Goal: Check status: Check status

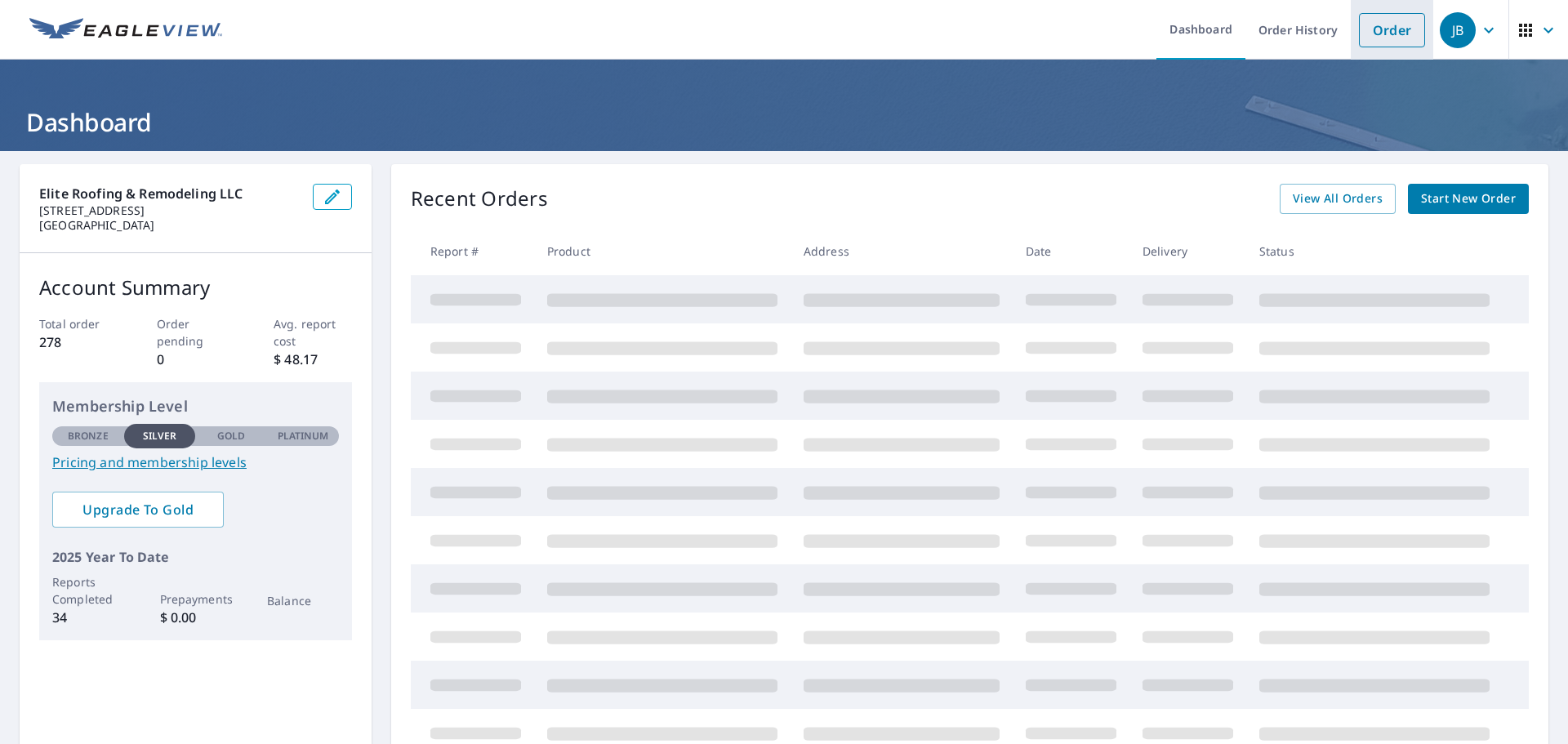
click at [1366, 33] on link "Order" at bounding box center [1392, 31] width 66 height 35
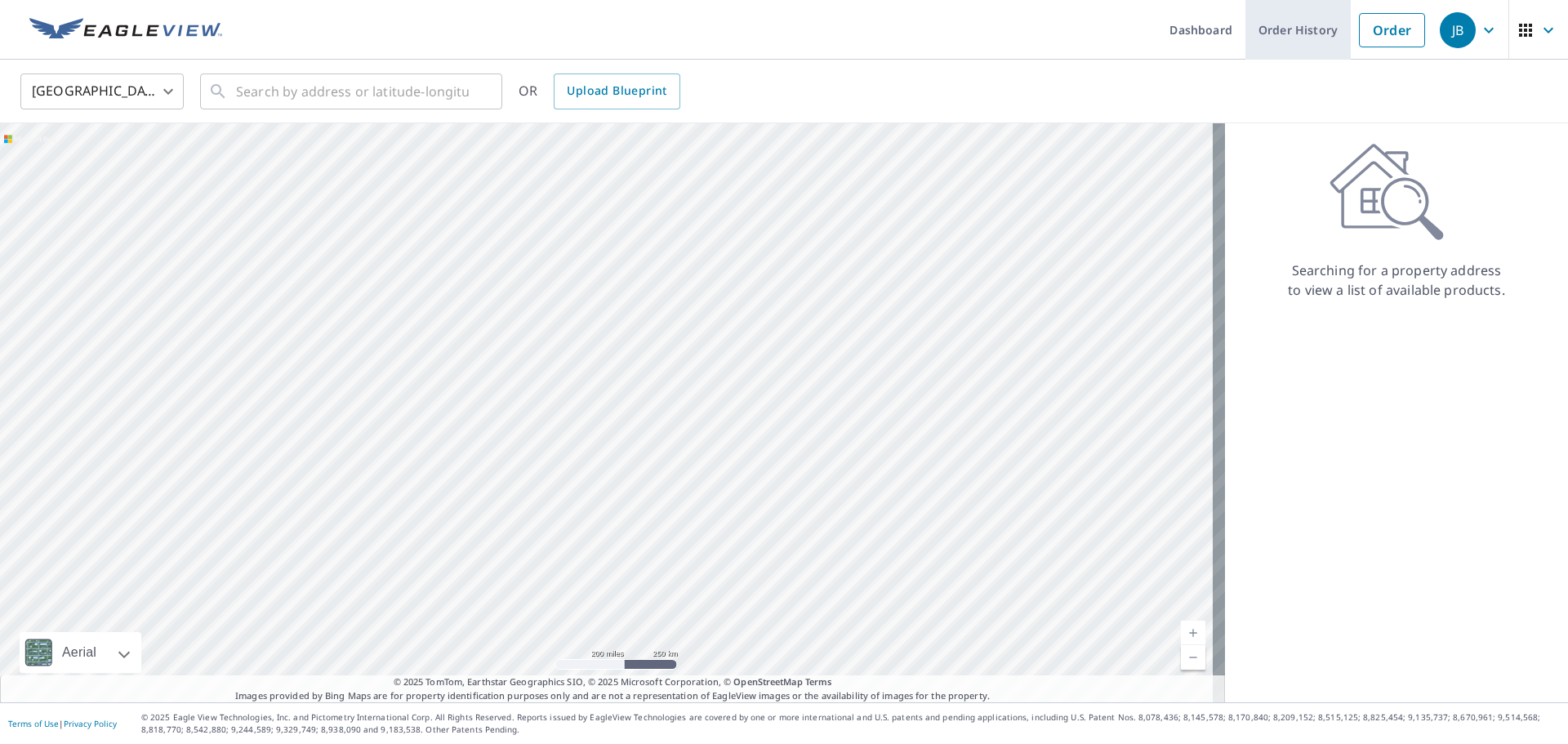
click at [1301, 26] on link "Order History" at bounding box center [1298, 30] width 105 height 59
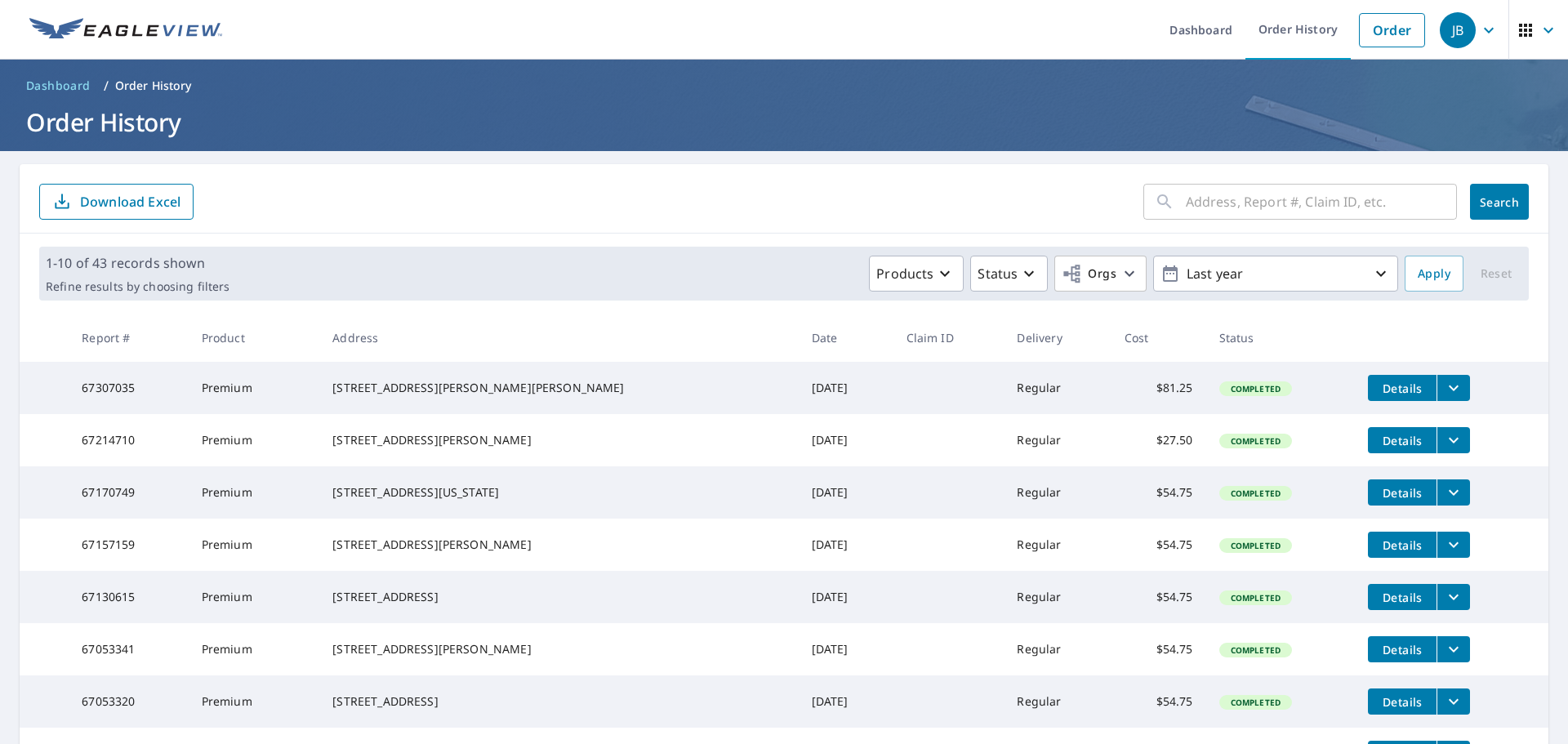
click at [1379, 384] on span "Details" at bounding box center [1401, 388] width 49 height 15
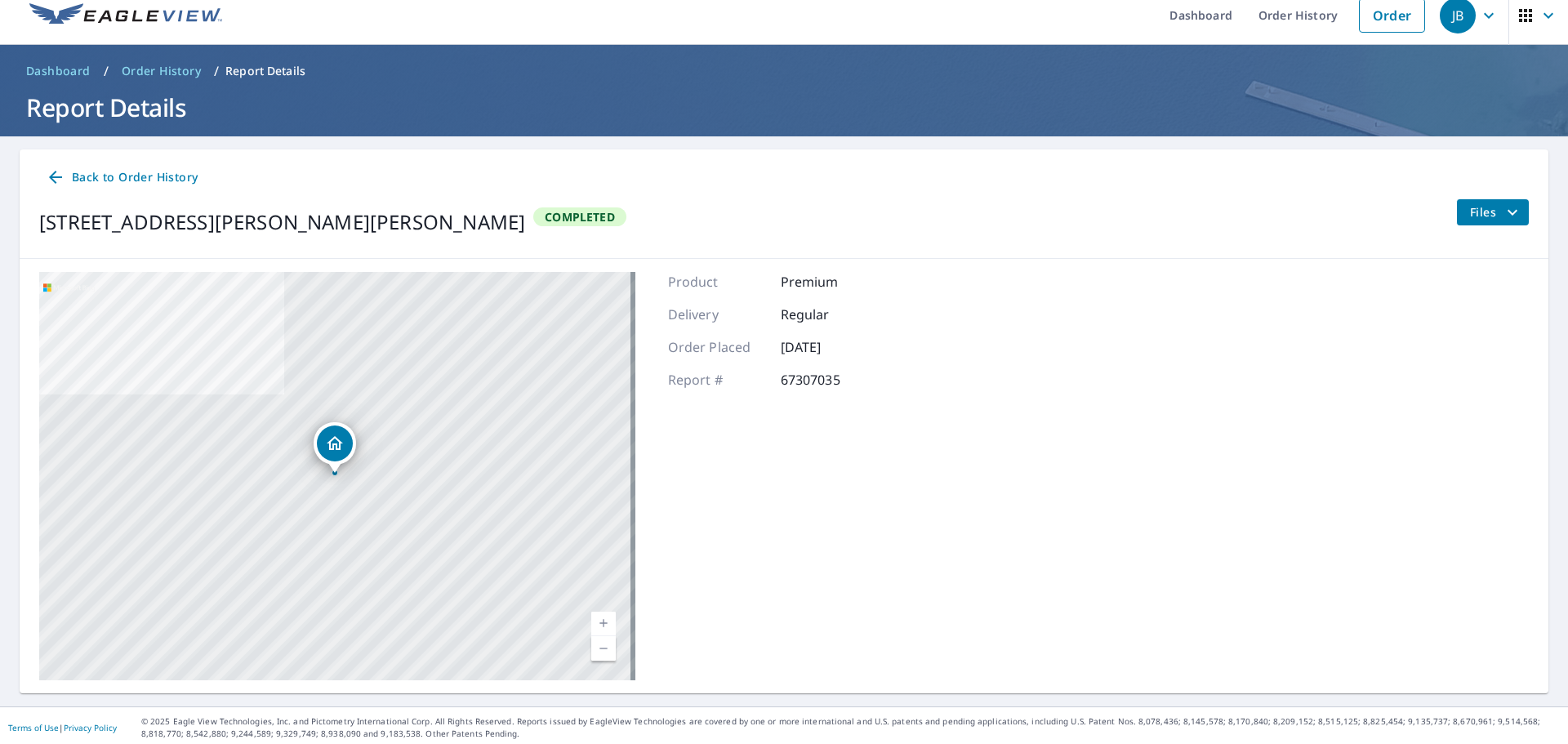
scroll to position [19, 0]
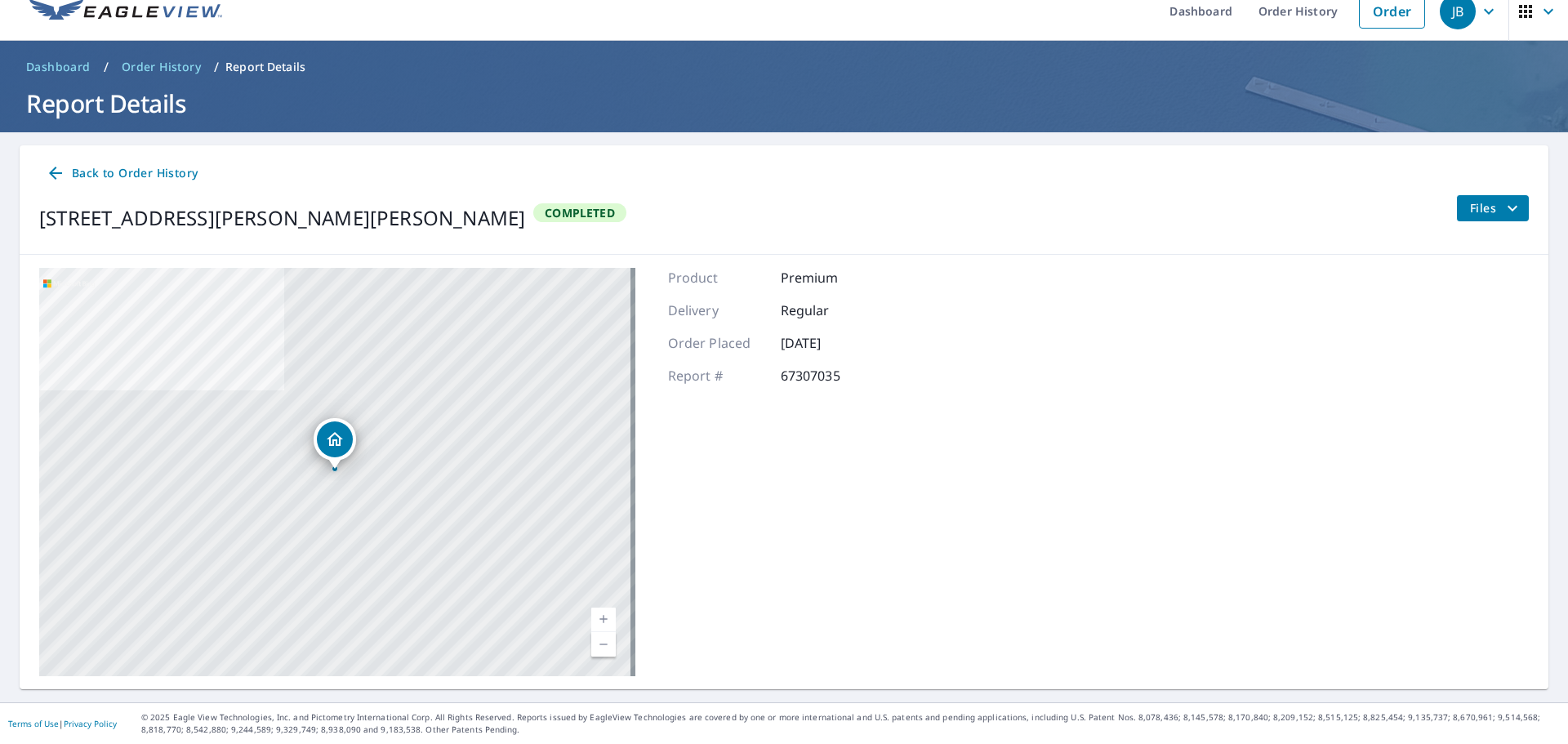
click at [1482, 204] on span "Files" at bounding box center [1496, 208] width 53 height 19
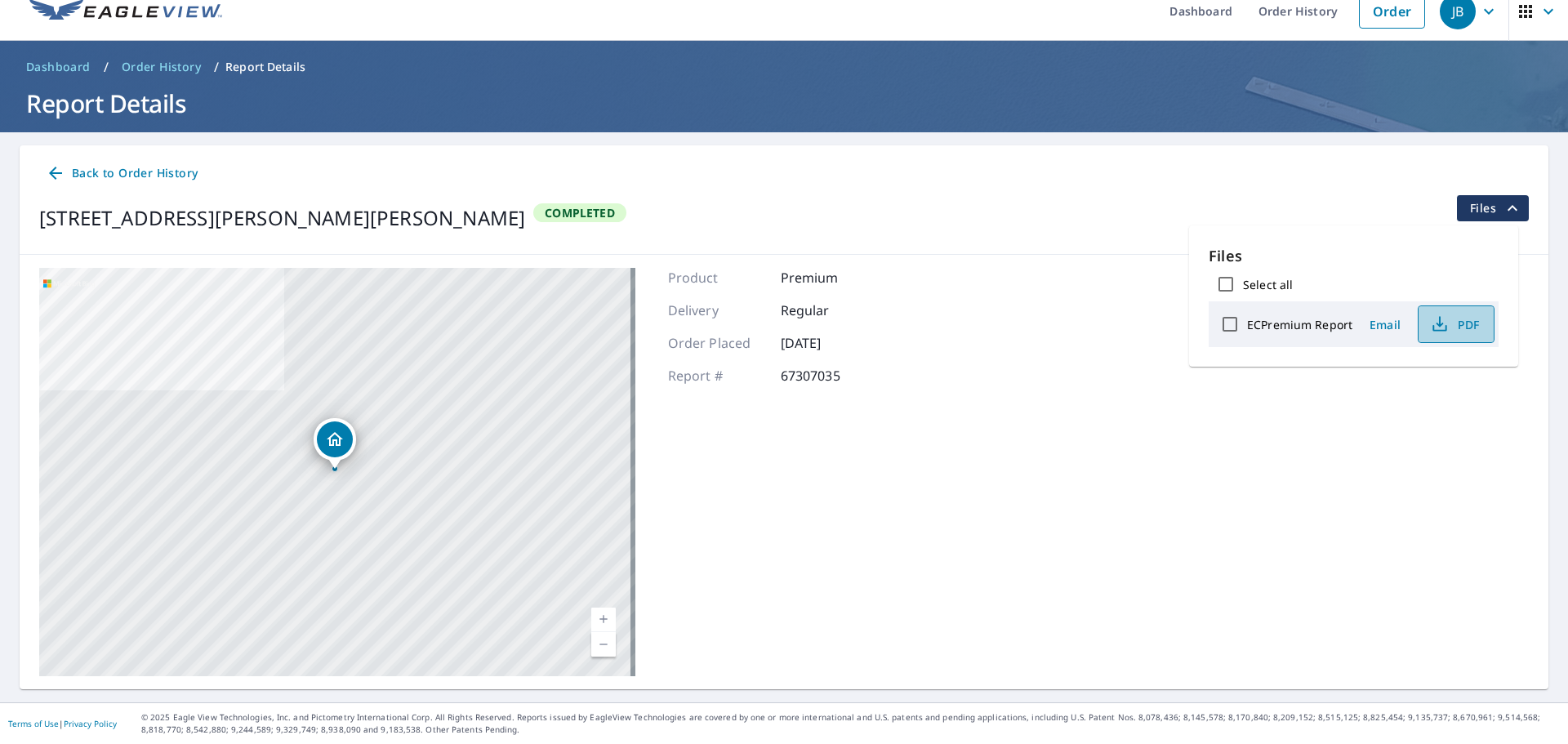
click at [1462, 329] on span "PDF" at bounding box center [1454, 324] width 53 height 19
